Goal: Task Accomplishment & Management: Manage account settings

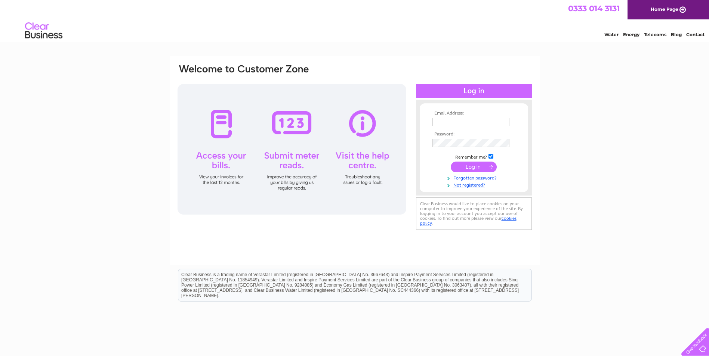
type input "[PERSON_NAME][EMAIL_ADDRESS][DOMAIN_NAME]"
click at [464, 162] on input "submit" at bounding box center [474, 167] width 46 height 10
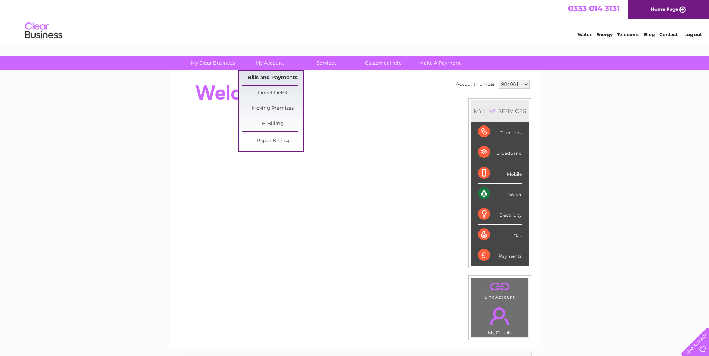
click at [267, 80] on link "Bills and Payments" at bounding box center [273, 78] width 62 height 15
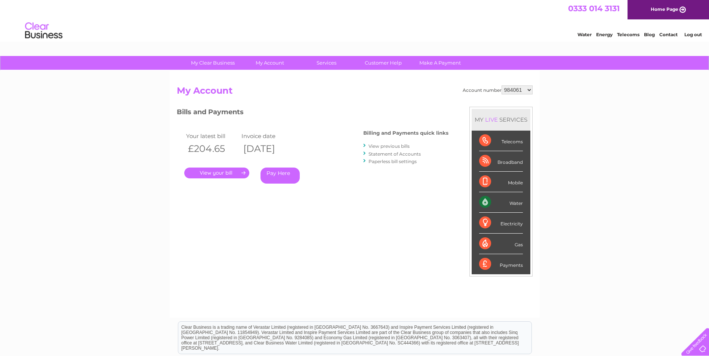
click at [214, 169] on link "." at bounding box center [216, 173] width 65 height 11
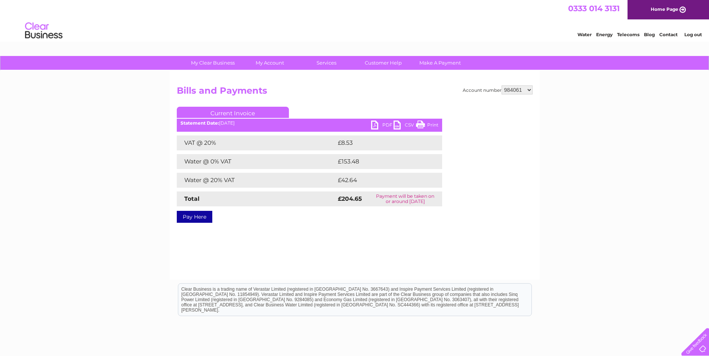
click at [374, 121] on link "PDF" at bounding box center [382, 126] width 22 height 11
